Goal: Task Accomplishment & Management: Manage account settings

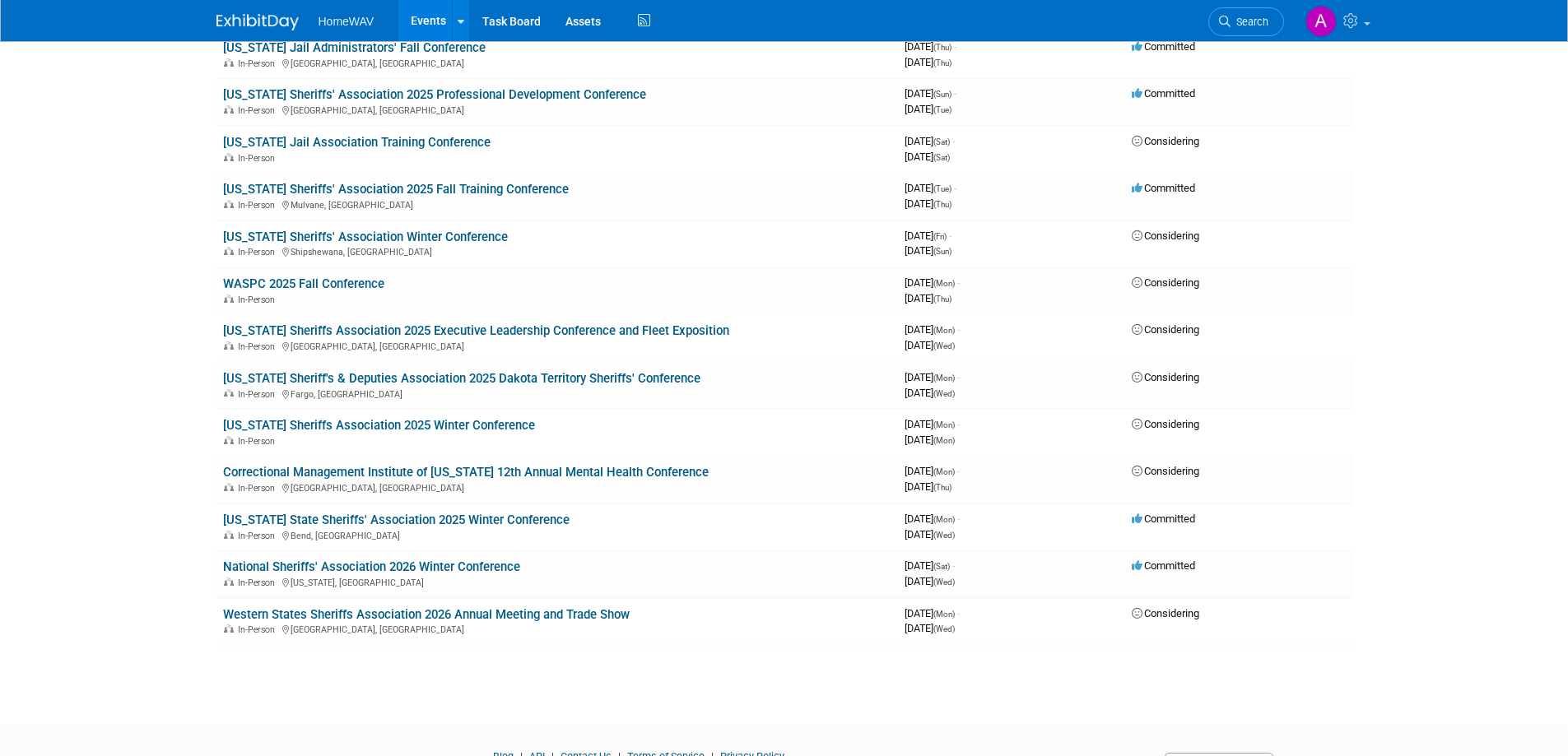
scroll to position [959, 0]
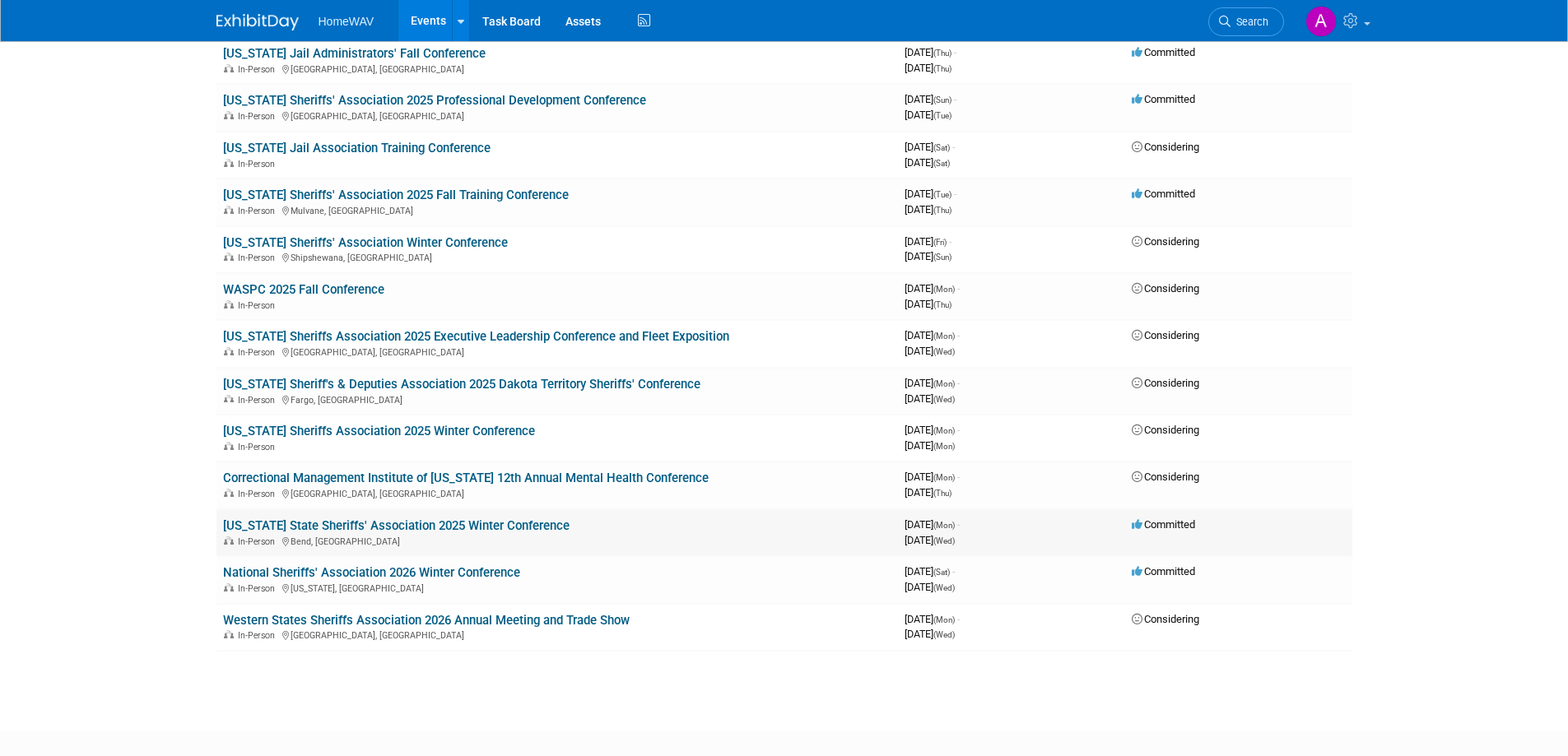
click at [442, 525] on link "[US_STATE] State Sheriffs' Association 2025 Winter Conference" at bounding box center [396, 525] width 347 height 14
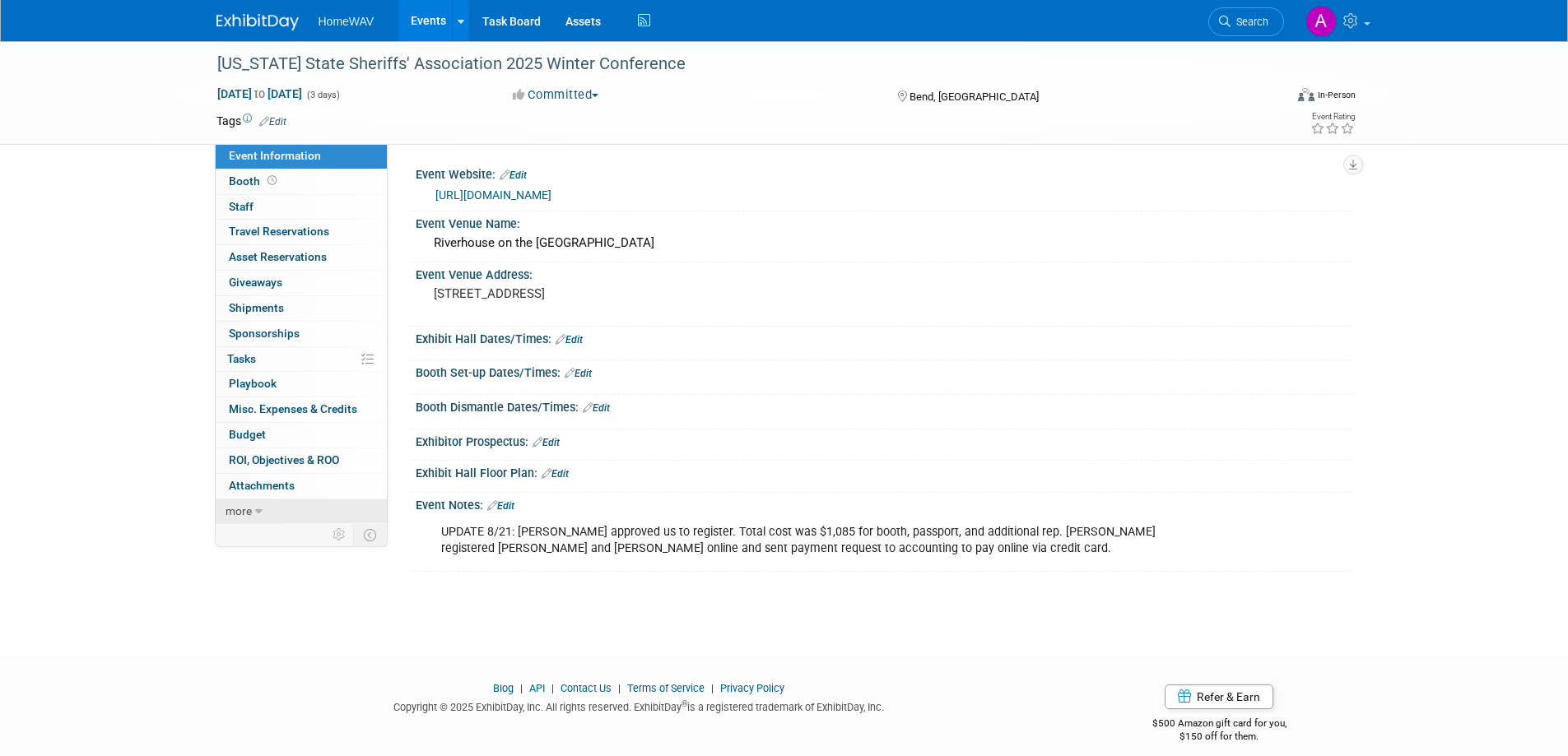
click at [251, 509] on span "more" at bounding box center [238, 511] width 26 height 14
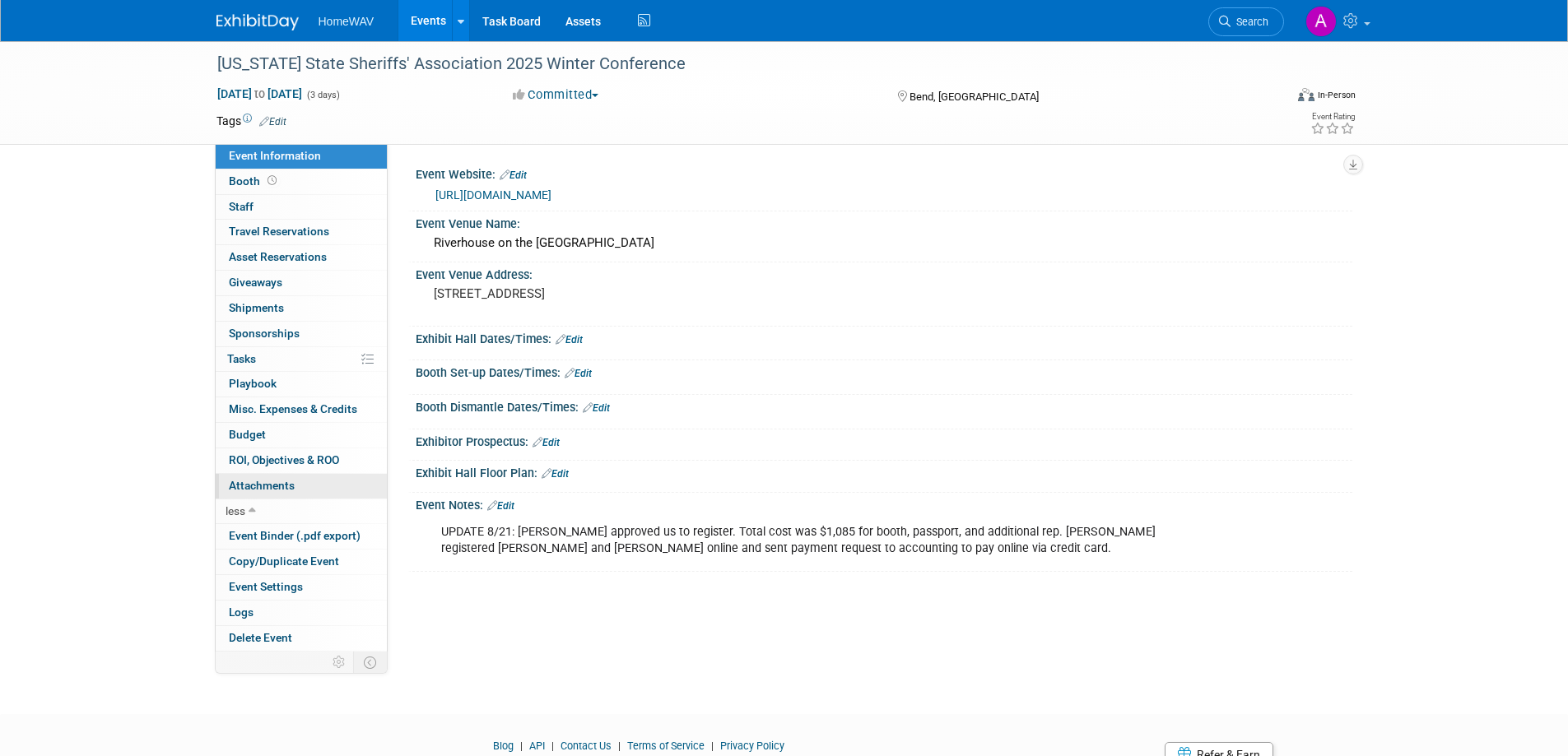
click at [264, 487] on span "Attachments 0" at bounding box center [261, 485] width 66 height 14
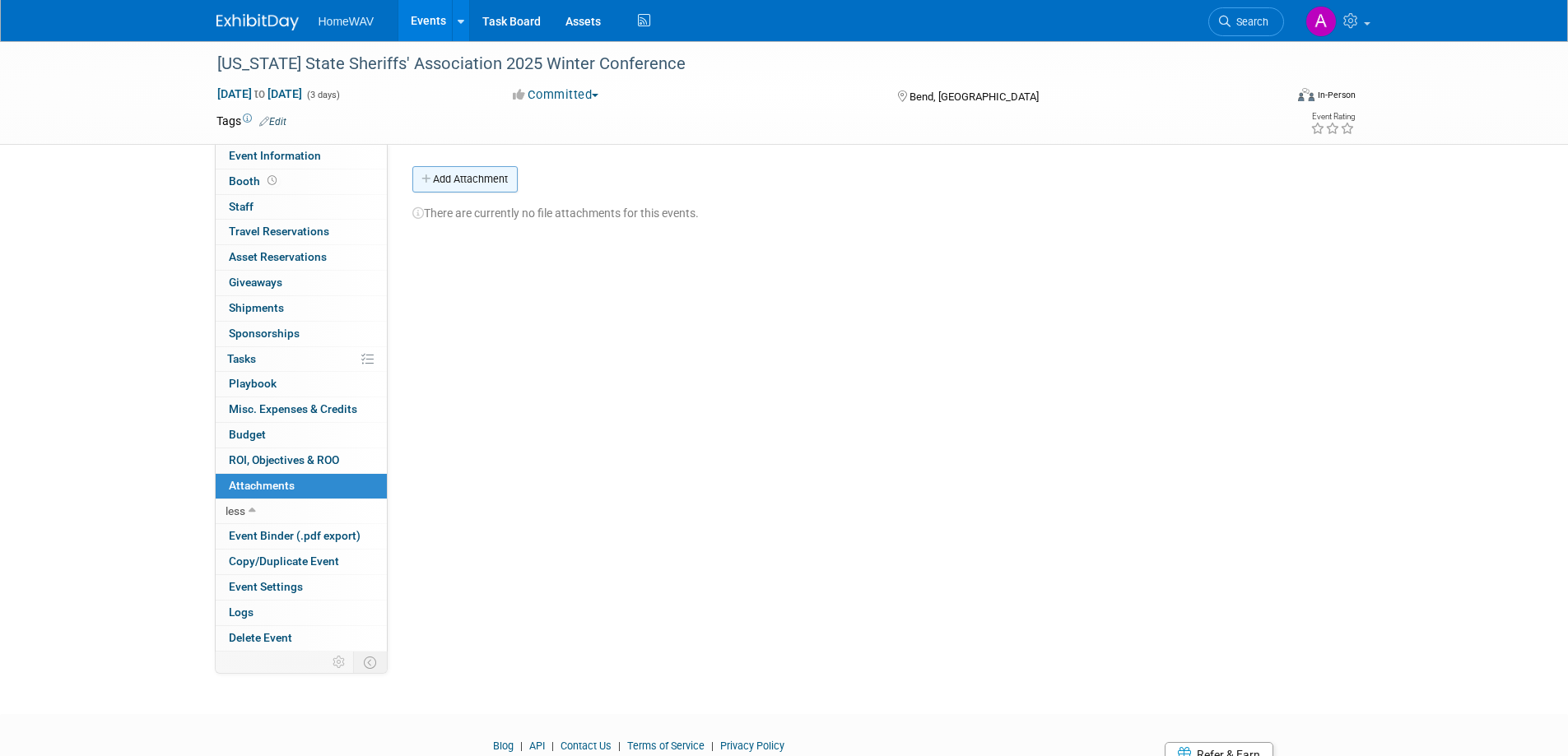
click at [483, 172] on button "Add Attachment" at bounding box center [465, 179] width 106 height 26
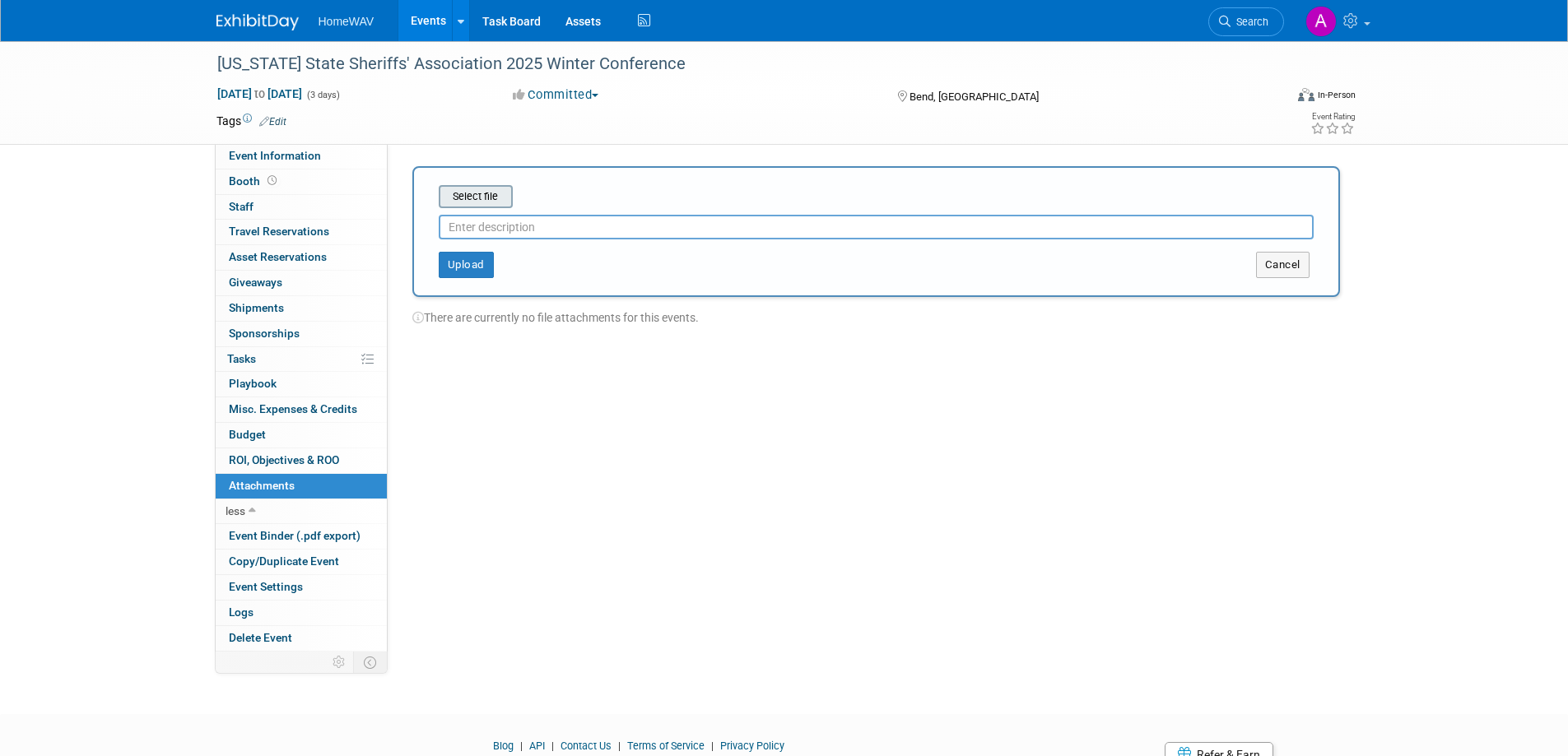
click at [464, 196] on input "file" at bounding box center [413, 197] width 196 height 20
click at [1284, 265] on button "Cancel" at bounding box center [1282, 264] width 53 height 26
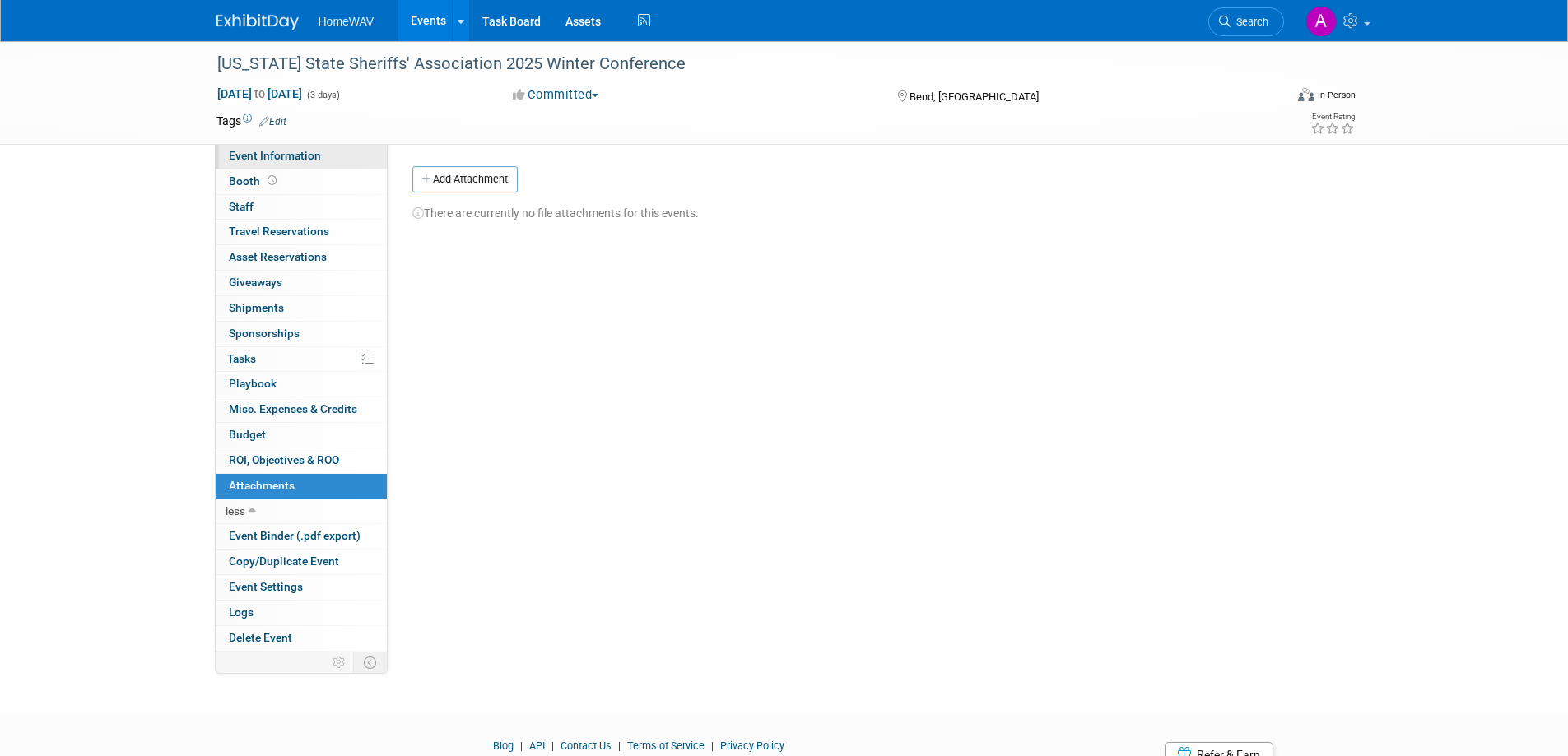
click at [282, 147] on link "Event Information" at bounding box center [302, 156] width 172 height 24
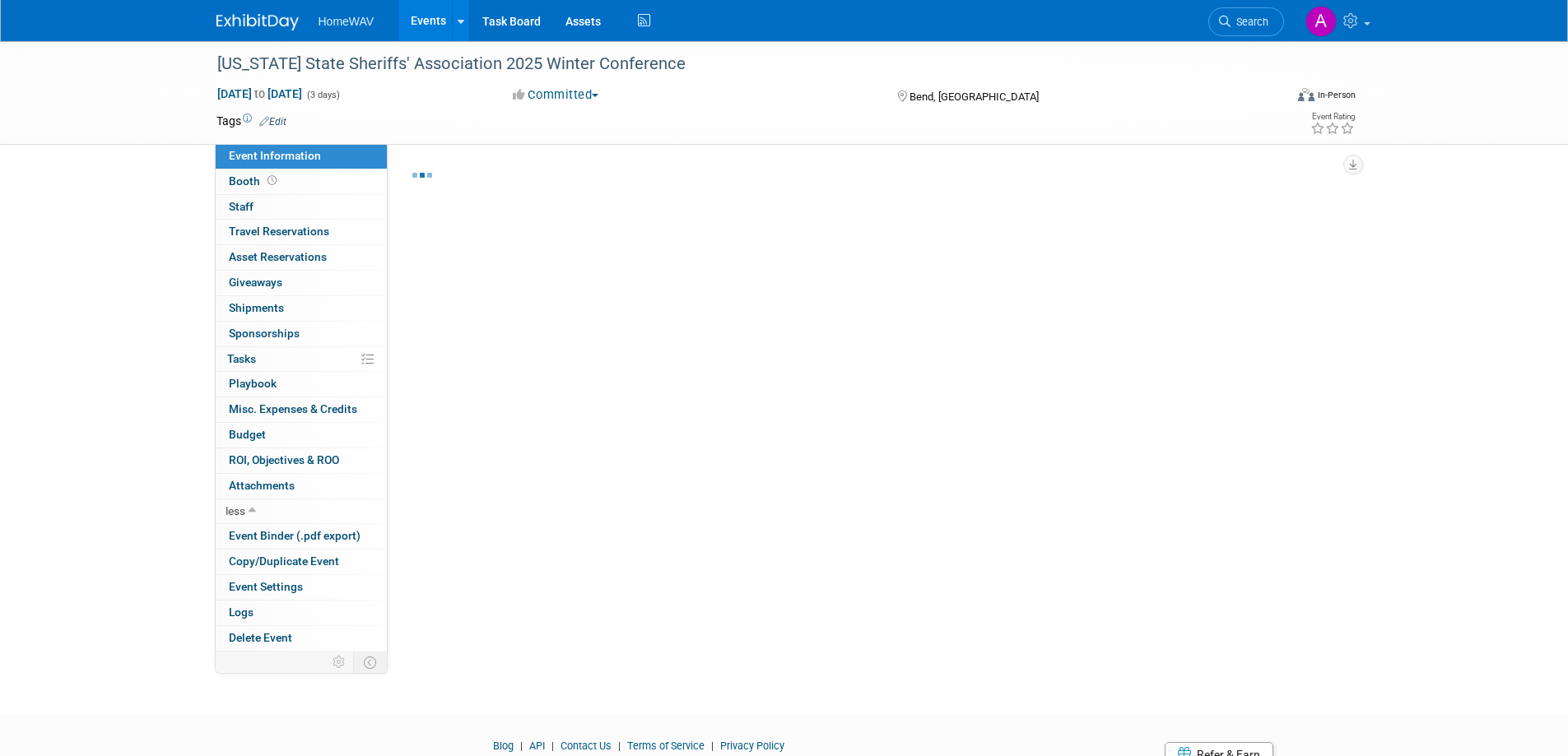
click at [430, 12] on link "Events" at bounding box center [428, 21] width 60 height 41
